Goal: Transaction & Acquisition: Purchase product/service

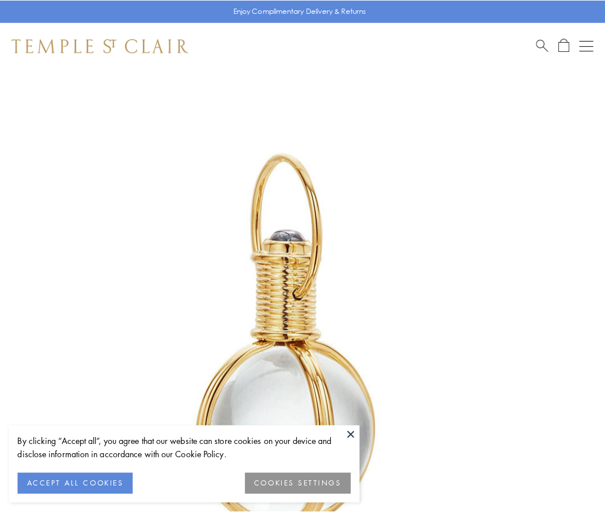
scroll to position [301, 0]
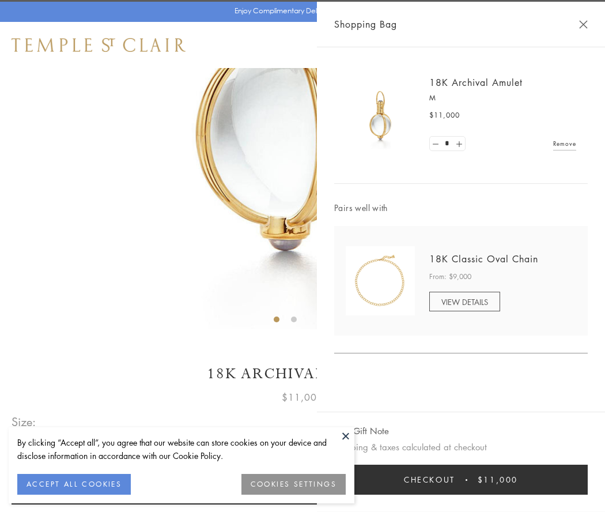
click at [461, 479] on button "Checkout $11,000" at bounding box center [461, 479] width 254 height 30
